Goal: Information Seeking & Learning: Learn about a topic

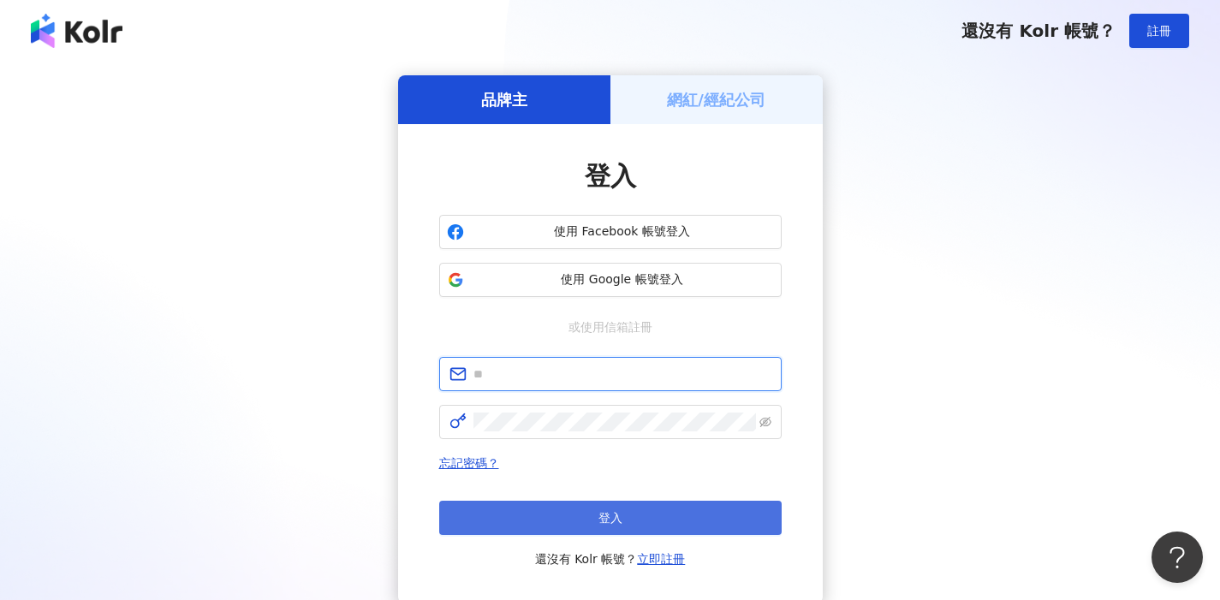
type input "**********"
click at [538, 529] on button "登入" at bounding box center [610, 518] width 342 height 34
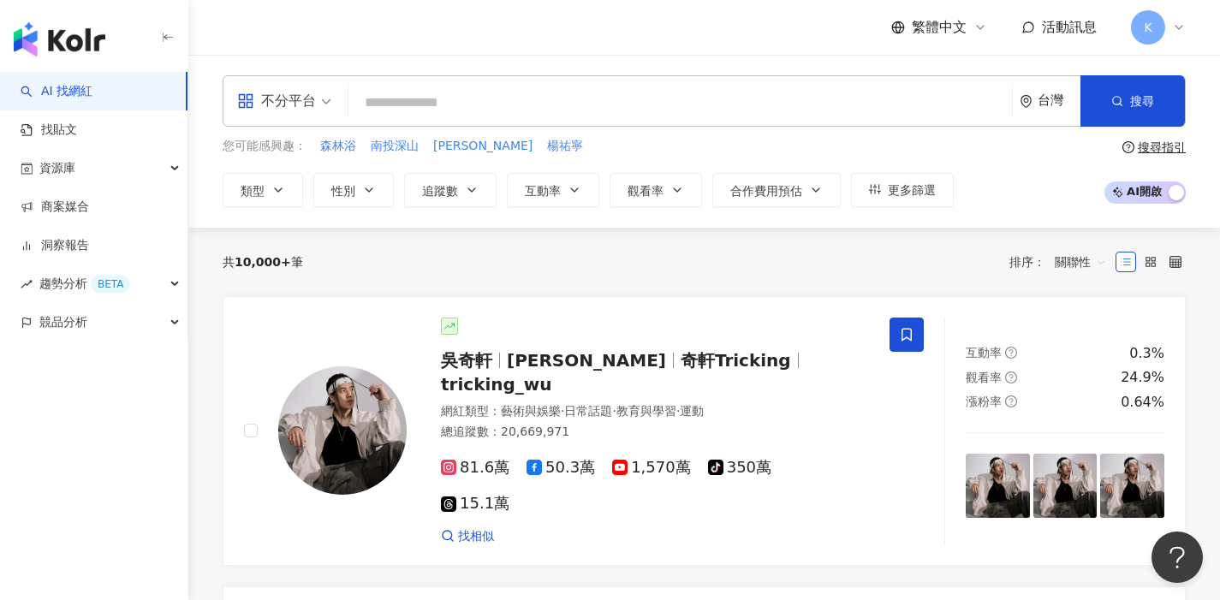
click at [549, 113] on input "search" at bounding box center [680, 102] width 650 height 33
type input "*"
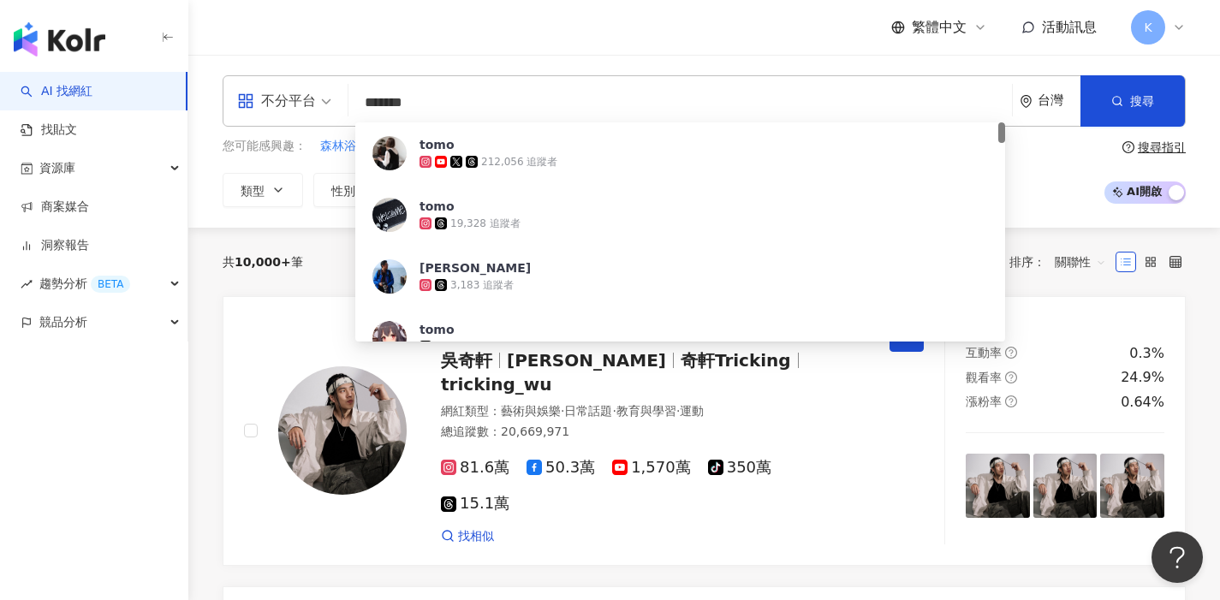
type input "******"
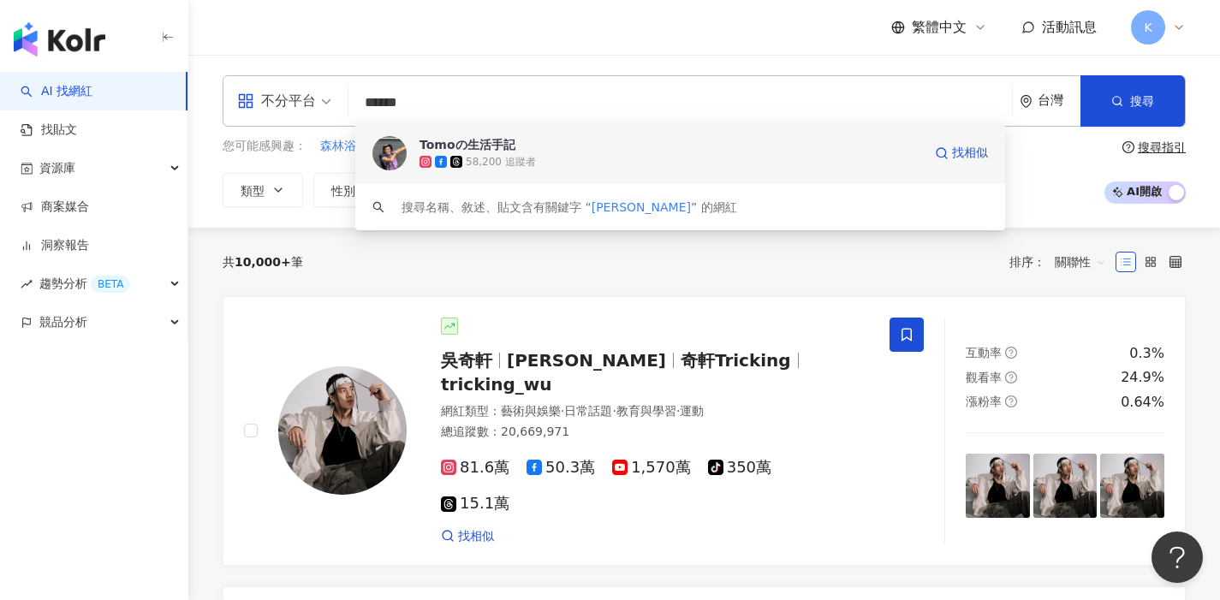
click at [562, 137] on span "Tomoの生活手記" at bounding box center [670, 144] width 502 height 17
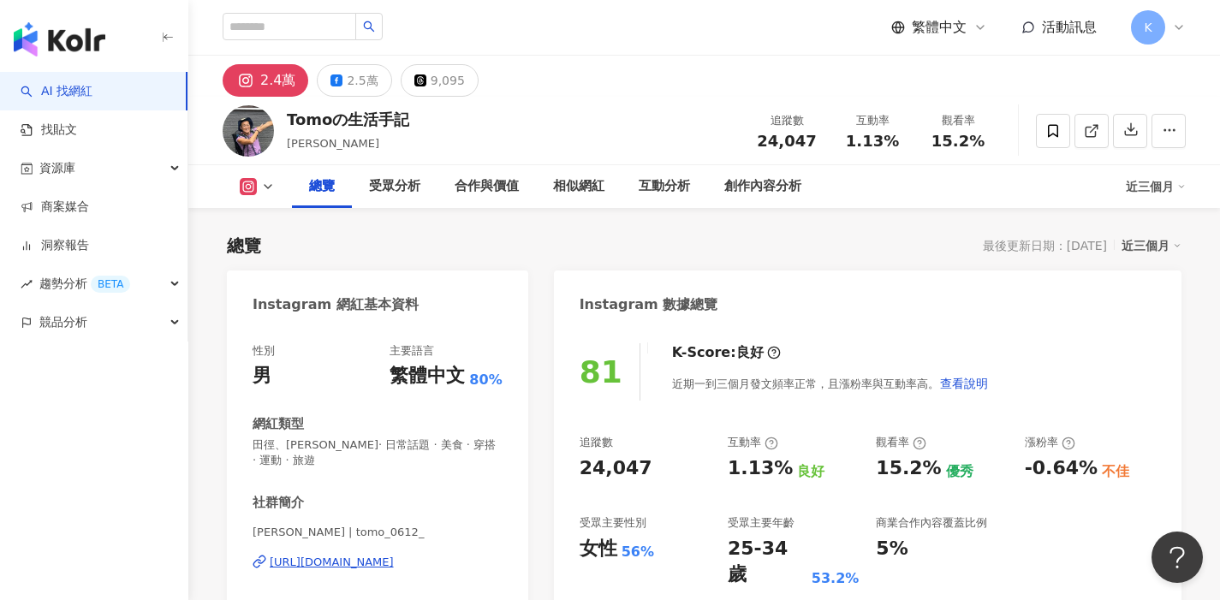
scroll to position [118, 0]
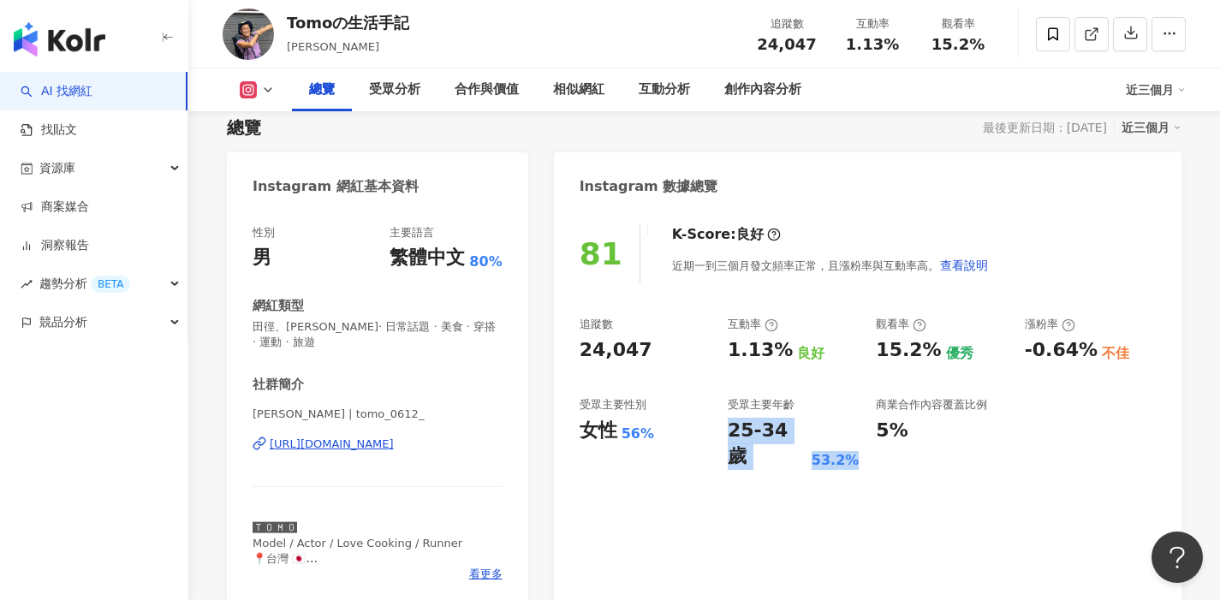
drag, startPoint x: 769, startPoint y: 430, endPoint x: 847, endPoint y: 436, distance: 78.0
click at [847, 436] on div "追蹤數 24,047 互動率 1.13% 良好 觀看率 15.2% 優秀 漲粉率 -0.64% 不佳 受眾主要性別 女性 56% 受眾主要年齡 25-34 歲…" at bounding box center [867, 393] width 576 height 153
click at [847, 436] on div "25-34 歲 53.2%" at bounding box center [792, 444] width 131 height 53
drag, startPoint x: 843, startPoint y: 431, endPoint x: 721, endPoint y: 424, distance: 122.6
click at [721, 424] on div "追蹤數 24,047 互動率 1.13% 良好 觀看率 15.2% 優秀 漲粉率 -0.64% 不佳 受眾主要性別 女性 56% 受眾主要年齡 25-34 歲…" at bounding box center [867, 393] width 576 height 153
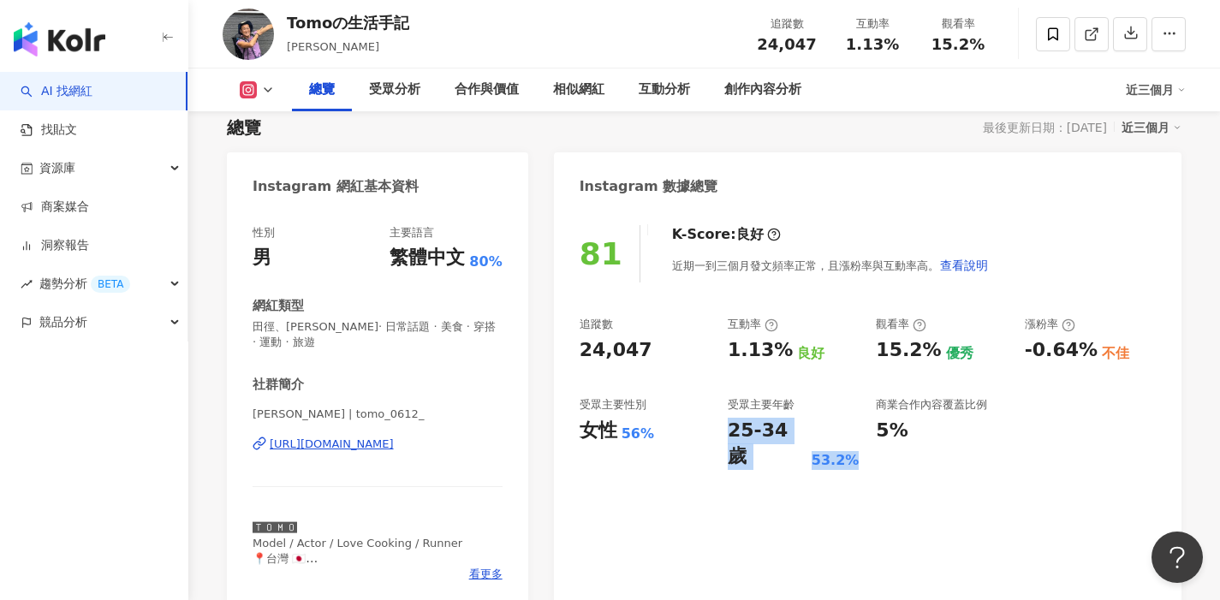
copy div "25-34 歲 53.2%"
drag, startPoint x: 645, startPoint y: 432, endPoint x: 581, endPoint y: 432, distance: 64.2
click at [581, 432] on div "女性 56%" at bounding box center [644, 431] width 131 height 27
click at [581, 432] on div "女性" at bounding box center [598, 431] width 38 height 27
drag, startPoint x: 581, startPoint y: 432, endPoint x: 683, endPoint y: 432, distance: 101.8
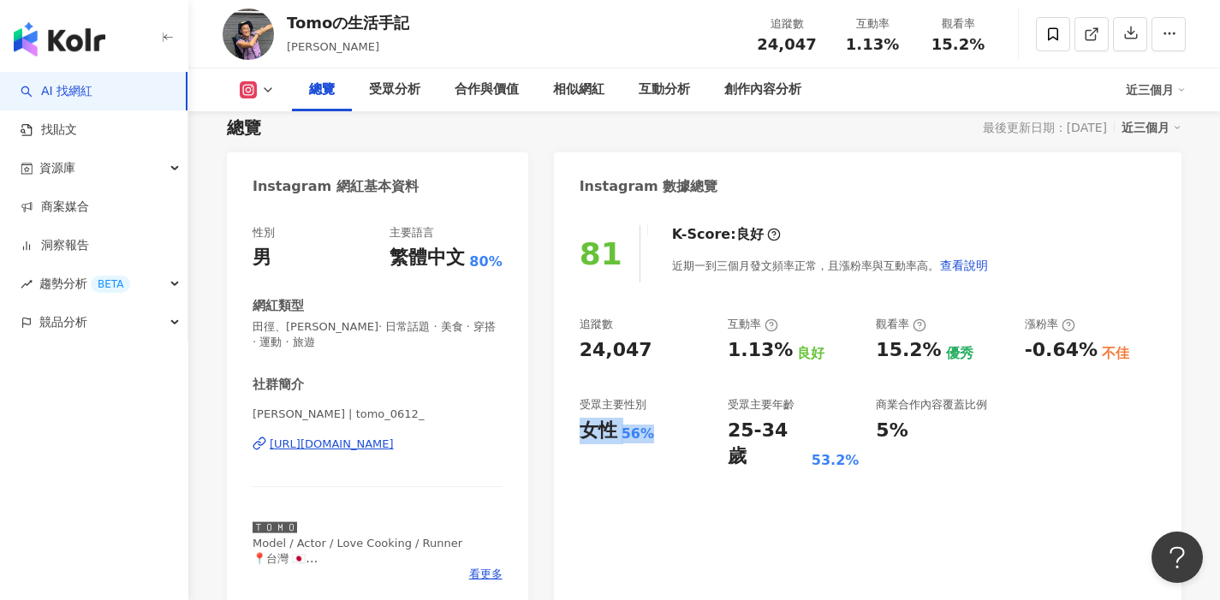
click at [683, 432] on div "女性 56%" at bounding box center [644, 431] width 131 height 27
copy div "女性 56%"
